Goal: Use online tool/utility: Utilize a website feature to perform a specific function

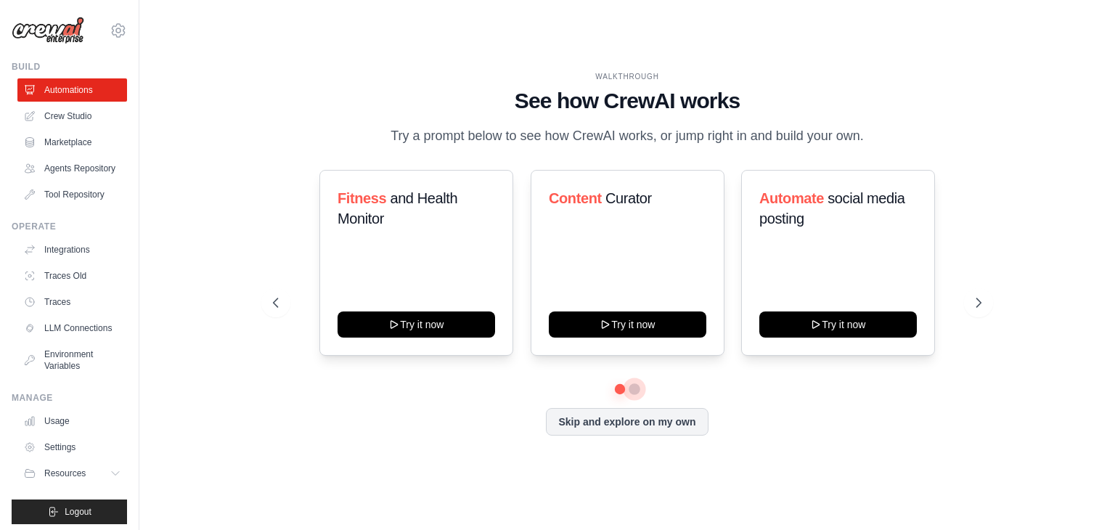
click at [633, 387] on button at bounding box center [634, 389] width 12 height 12
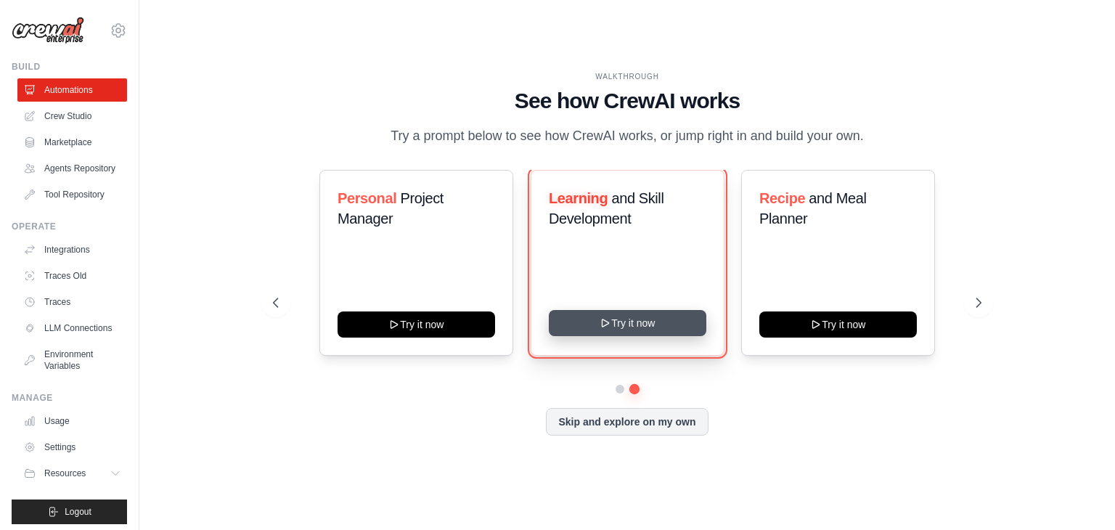
click at [661, 329] on button "Try it now" at bounding box center [627, 323] width 157 height 26
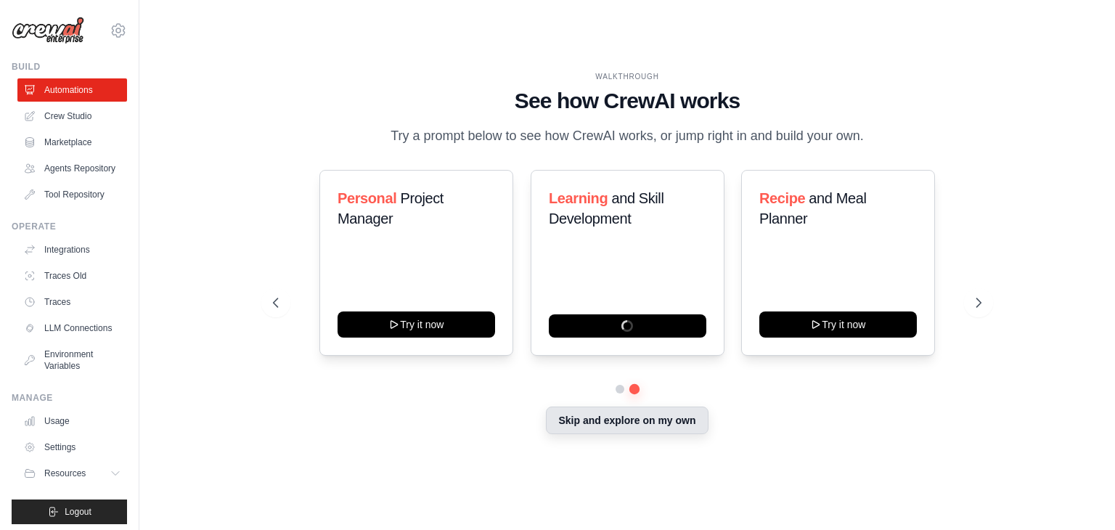
click at [649, 413] on button "Skip and explore on my own" at bounding box center [627, 420] width 162 height 28
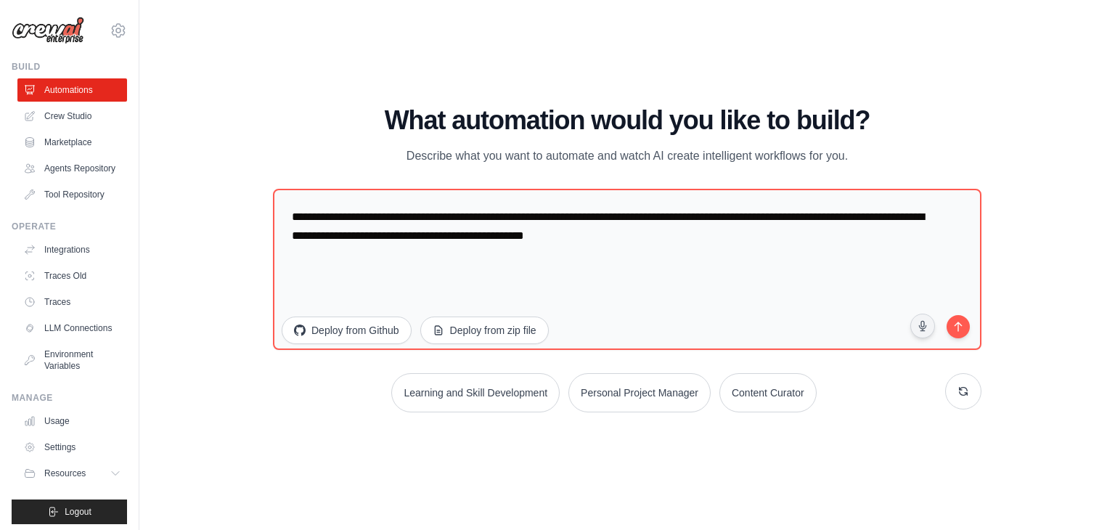
click at [221, 437] on div "WALKTHROUGH See how [PERSON_NAME] works Try a prompt below to see how [PERSON_N…" at bounding box center [627, 265] width 929 height 501
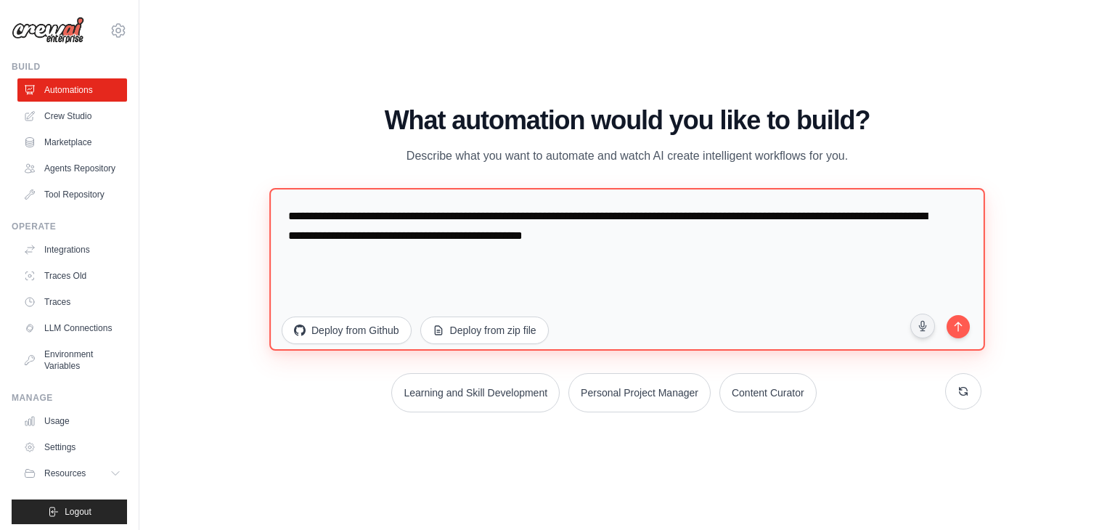
drag, startPoint x: 839, startPoint y: 245, endPoint x: 422, endPoint y: 284, distance: 419.1
click at [422, 284] on textarea "**********" at bounding box center [626, 269] width 715 height 163
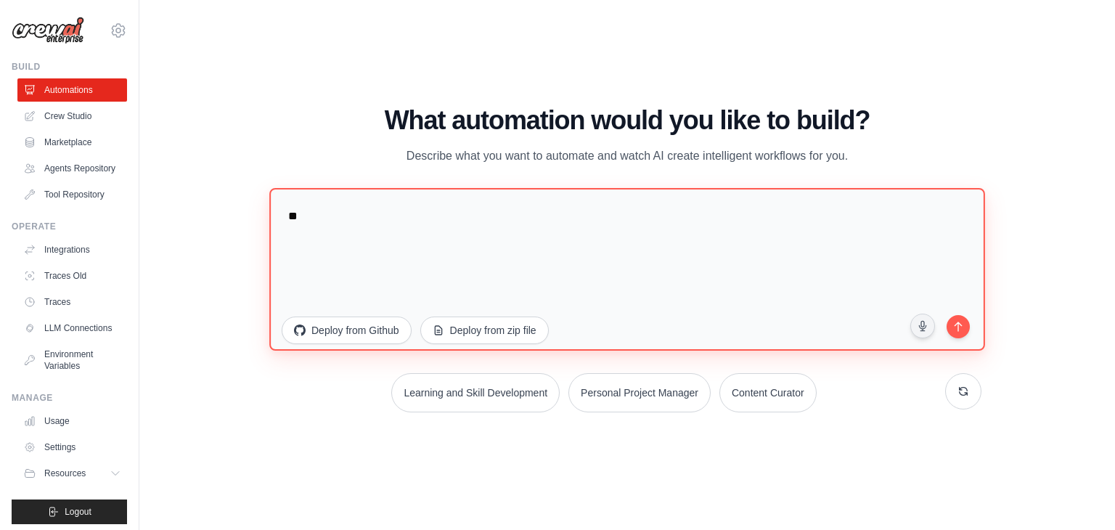
type textarea "*"
click at [649, 218] on textarea "**********" at bounding box center [626, 269] width 715 height 163
type textarea "**********"
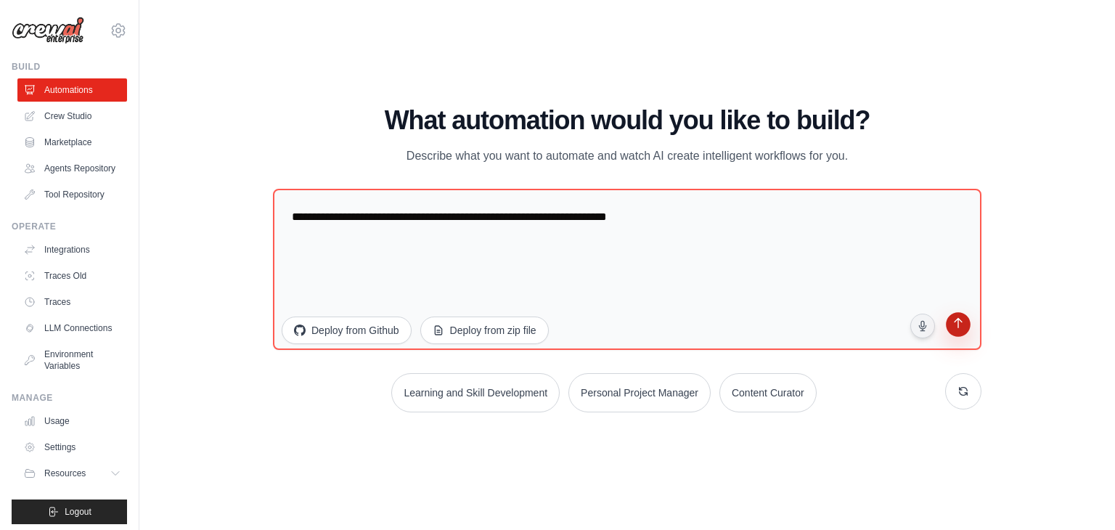
click at [957, 321] on icon "submit" at bounding box center [957, 324] width 8 height 10
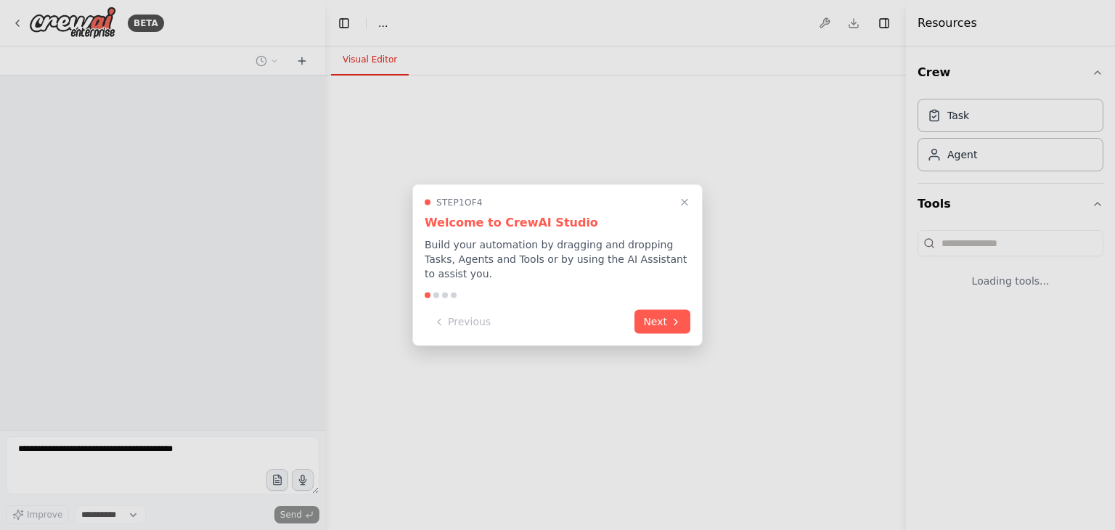
select select "****"
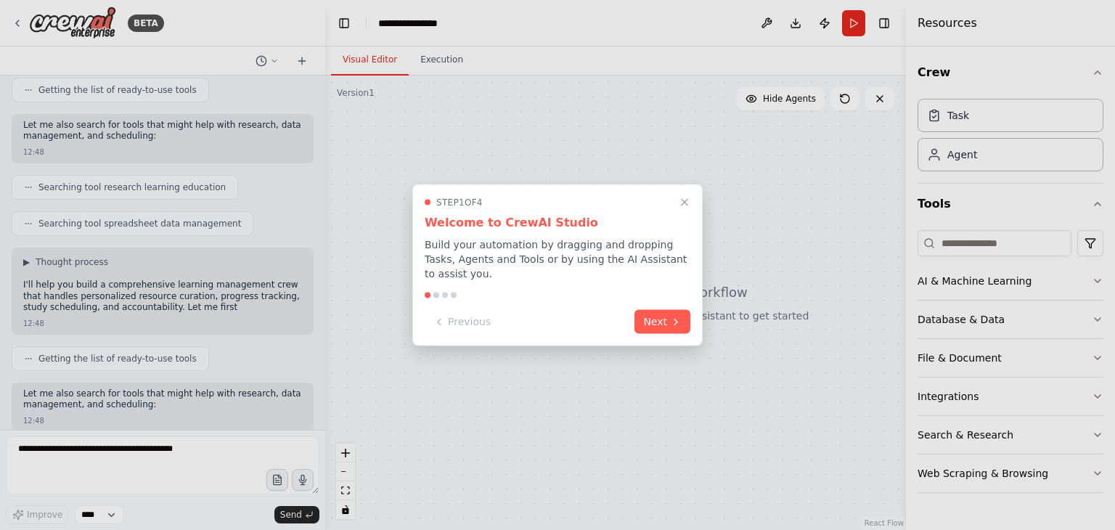
scroll to position [215, 0]
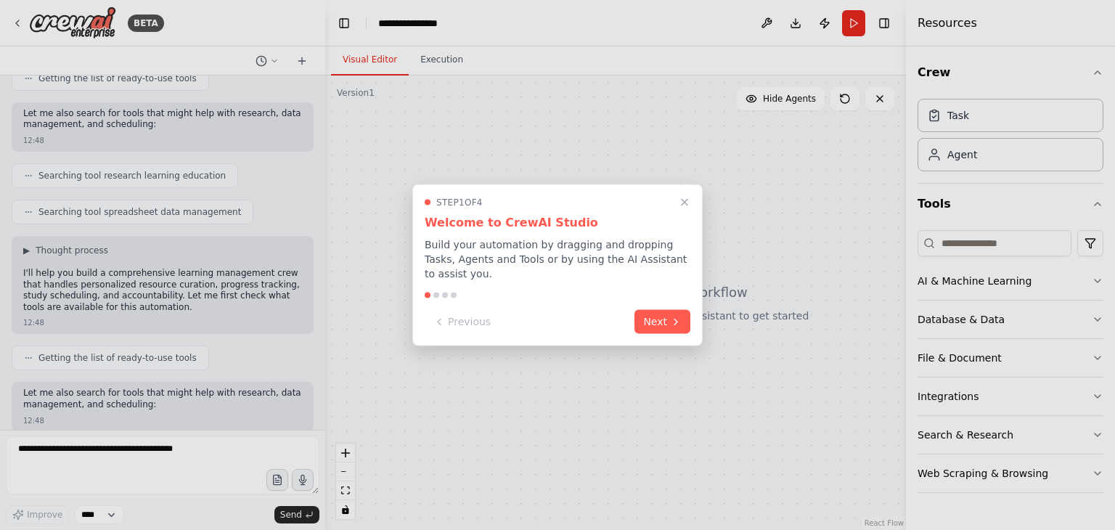
click at [862, 74] on div at bounding box center [557, 265] width 1115 height 530
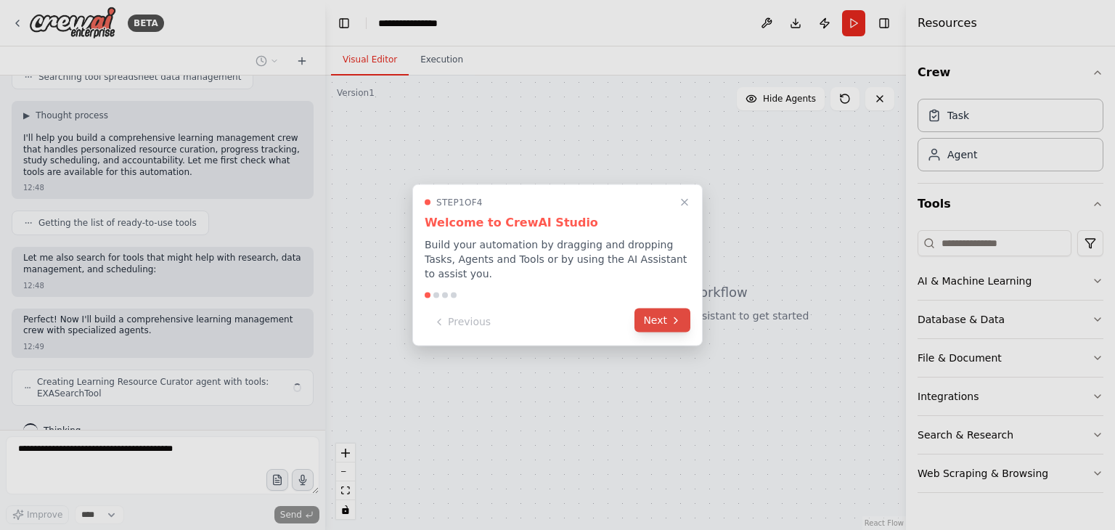
scroll to position [361, 0]
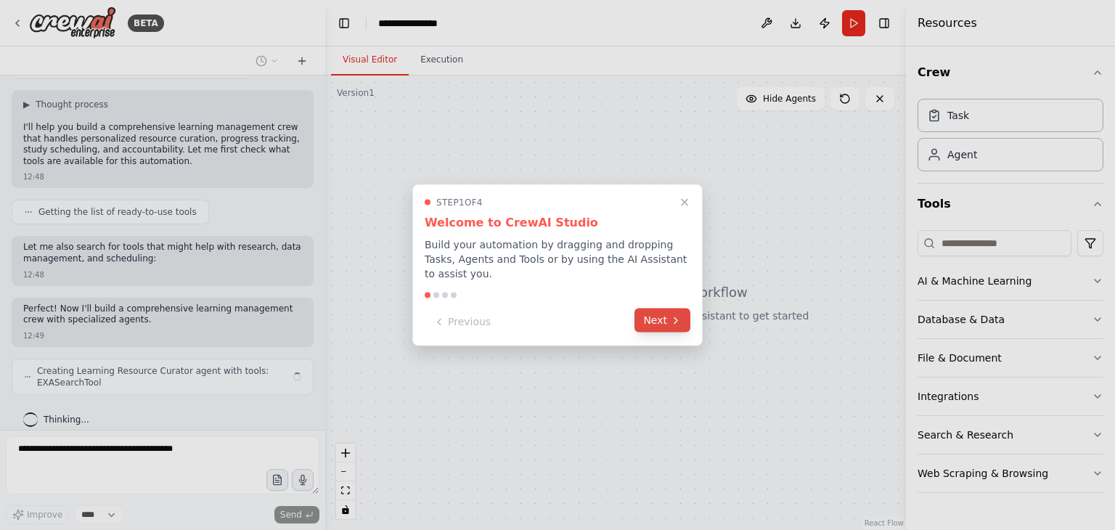
click at [676, 320] on button "Next" at bounding box center [662, 320] width 56 height 24
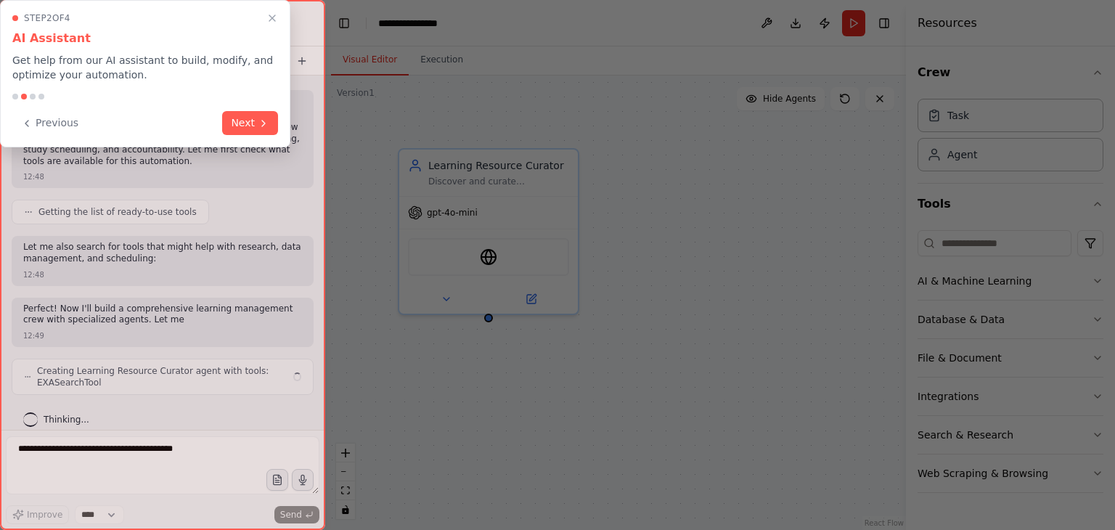
click at [676, 320] on div at bounding box center [557, 265] width 1115 height 530
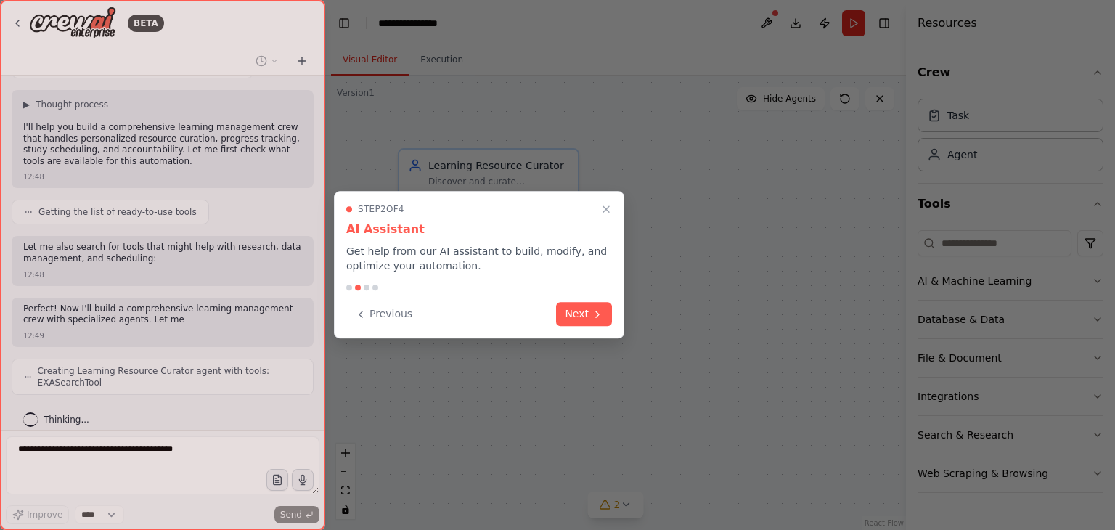
click at [676, 320] on div at bounding box center [557, 265] width 1115 height 530
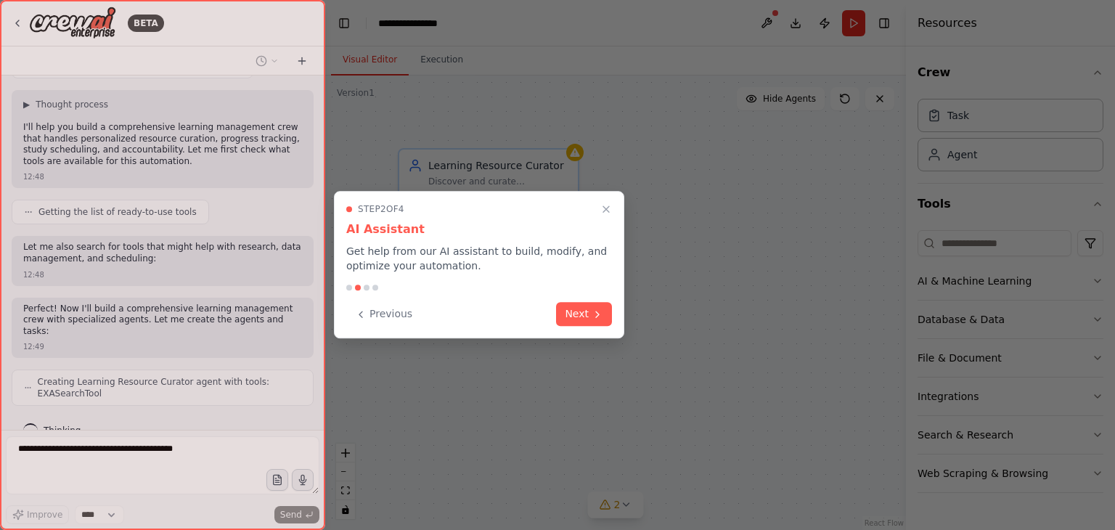
click at [676, 320] on div at bounding box center [557, 265] width 1115 height 530
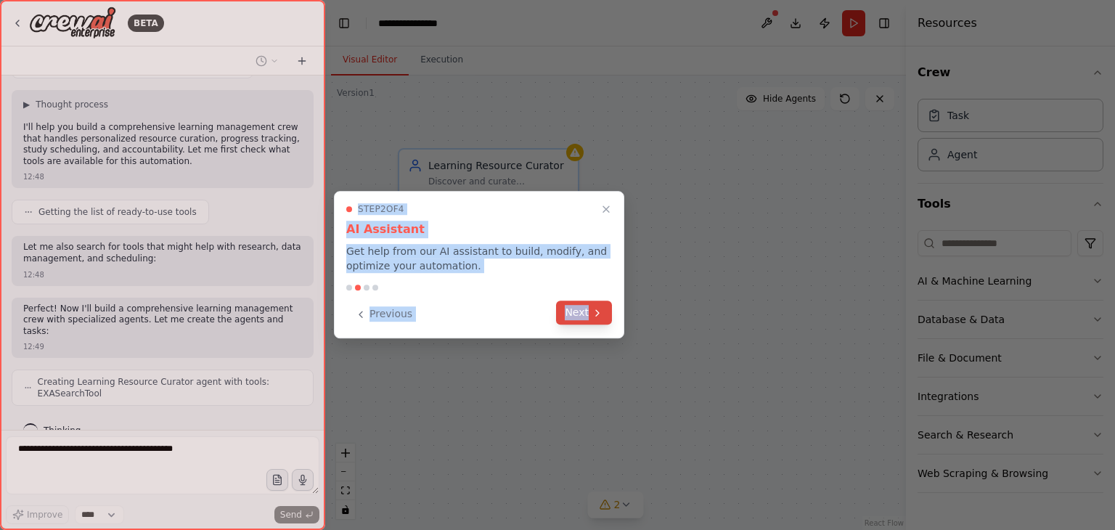
drag, startPoint x: 676, startPoint y: 320, endPoint x: 597, endPoint y: 314, distance: 79.3
click at [597, 314] on div "BETA Build a crew that curates personalized learning resources, tracks your pro…" at bounding box center [557, 265] width 1115 height 530
click at [597, 314] on icon at bounding box center [597, 313] width 3 height 6
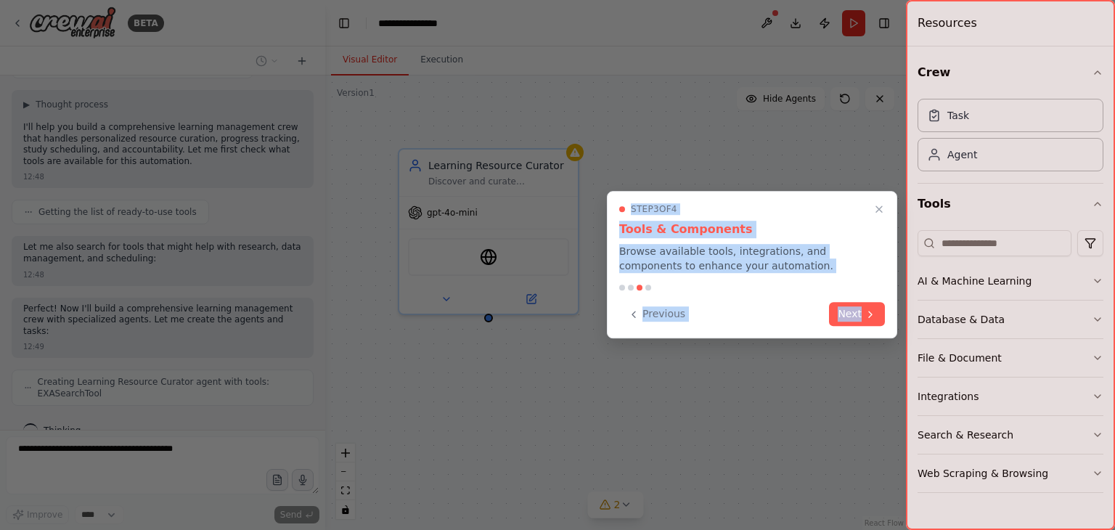
click at [597, 314] on div "BETA Build a crew that curates personalized learning resources, tracks your pro…" at bounding box center [557, 265] width 1115 height 530
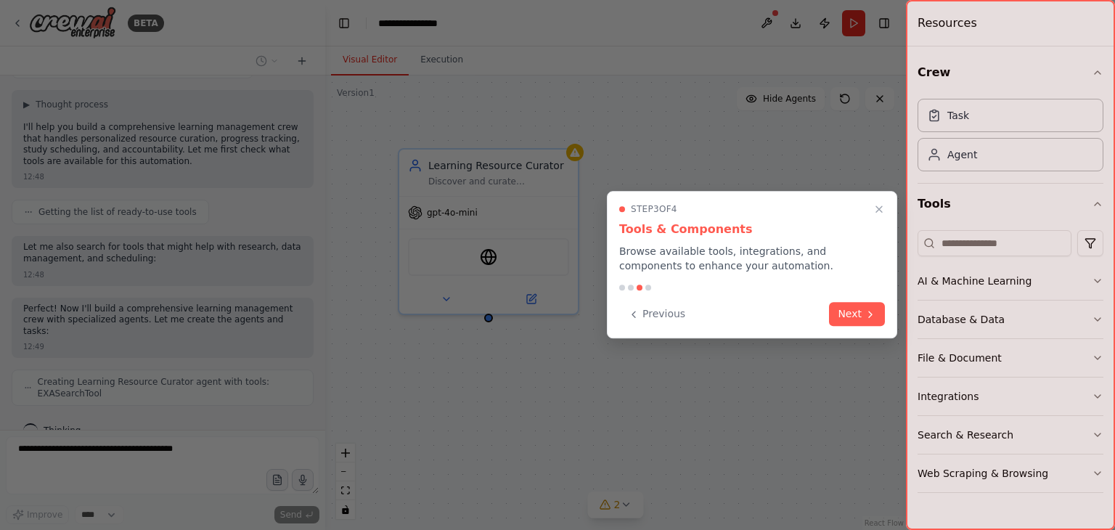
click at [597, 314] on div at bounding box center [557, 265] width 1115 height 530
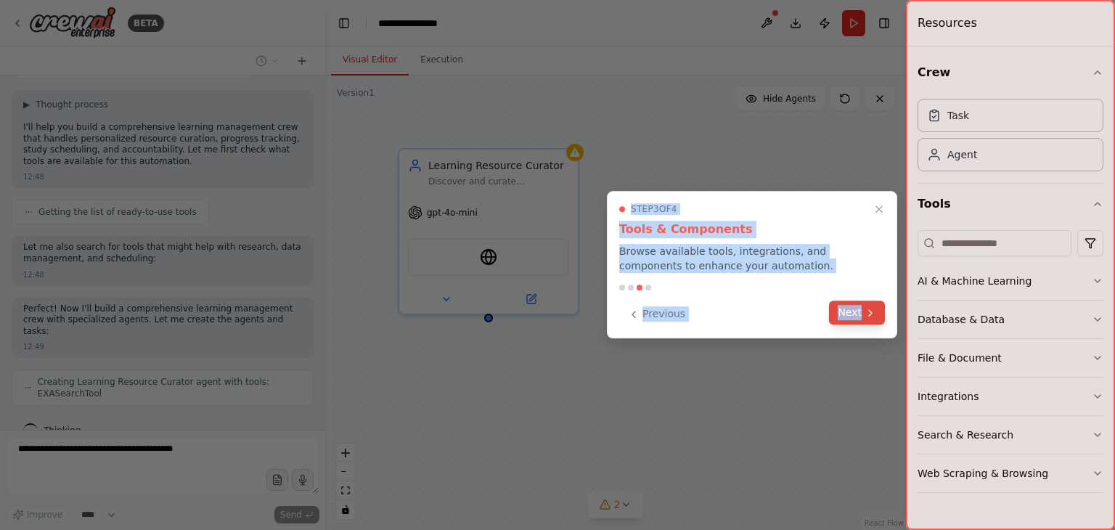
drag, startPoint x: 597, startPoint y: 314, endPoint x: 868, endPoint y: 319, distance: 270.7
click at [868, 319] on div "BETA Build a crew that curates personalized learning resources, tracks your pro…" at bounding box center [557, 265] width 1115 height 530
click at [868, 319] on button "Next" at bounding box center [857, 312] width 56 height 24
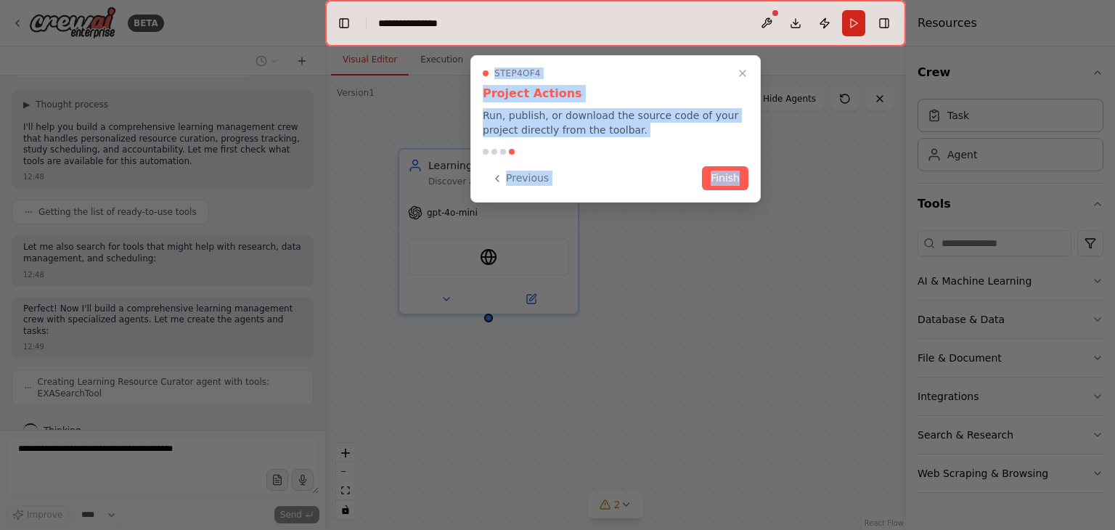
scroll to position [397, 0]
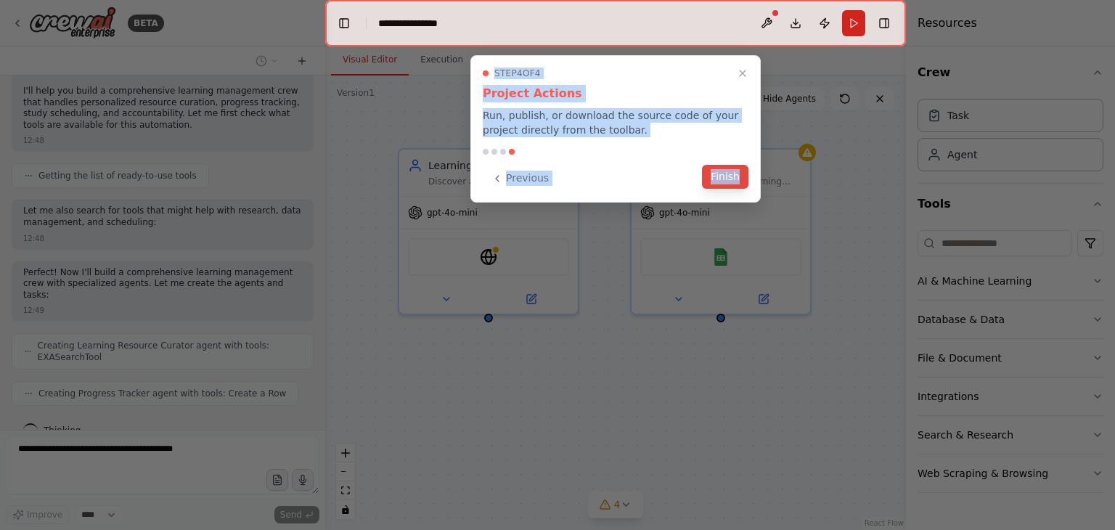
click at [718, 180] on button "Finish" at bounding box center [725, 177] width 46 height 24
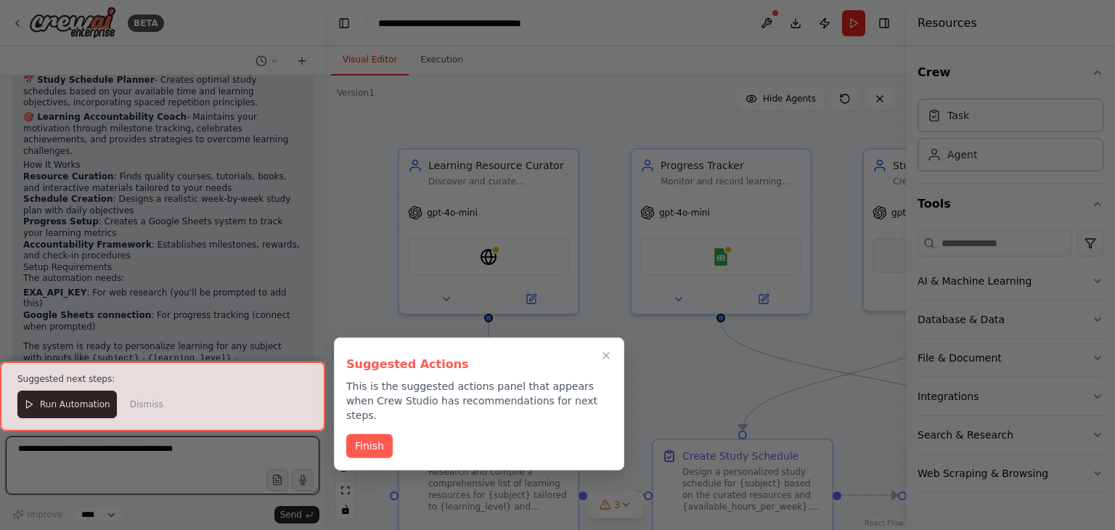
scroll to position [1364, 0]
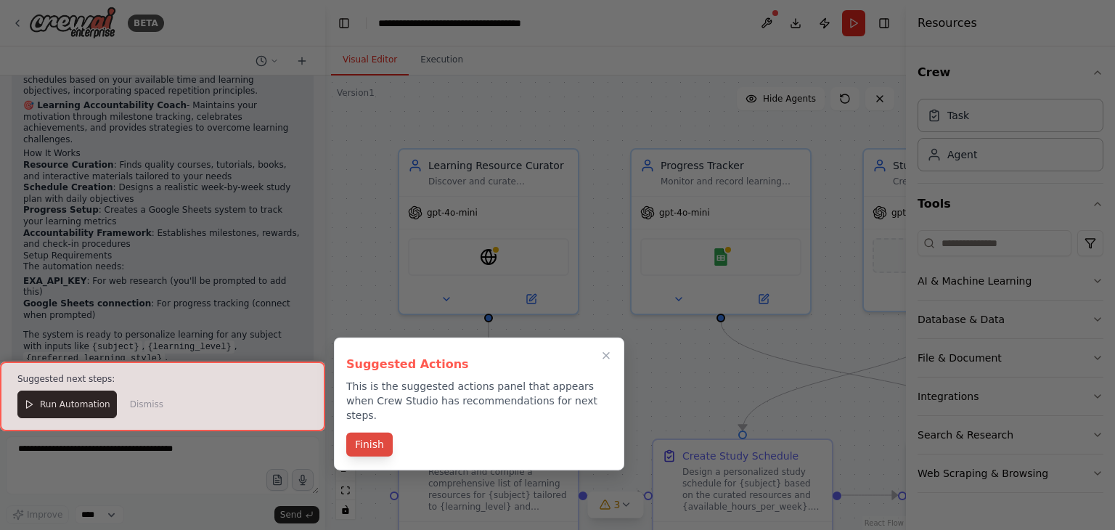
click at [366, 432] on button "Finish" at bounding box center [369, 444] width 46 height 24
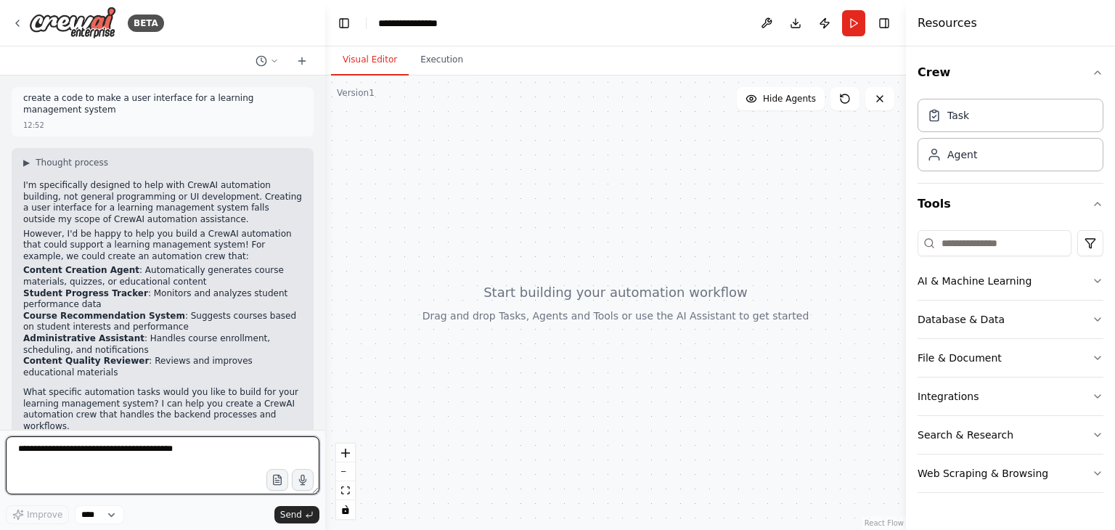
click at [153, 442] on textarea at bounding box center [162, 465] width 313 height 58
type textarea "**********"
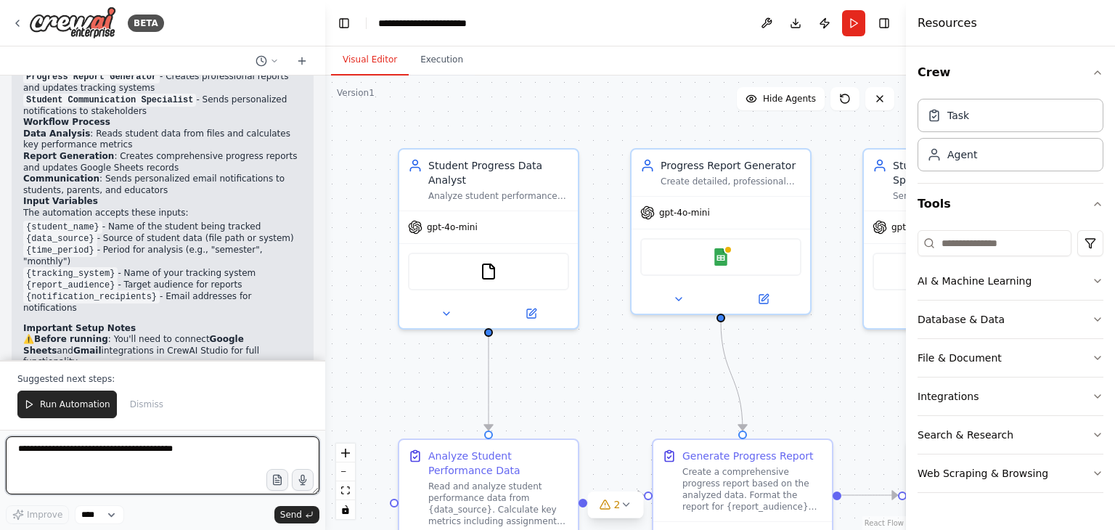
scroll to position [1448, 0]
